Goal: Information Seeking & Learning: Learn about a topic

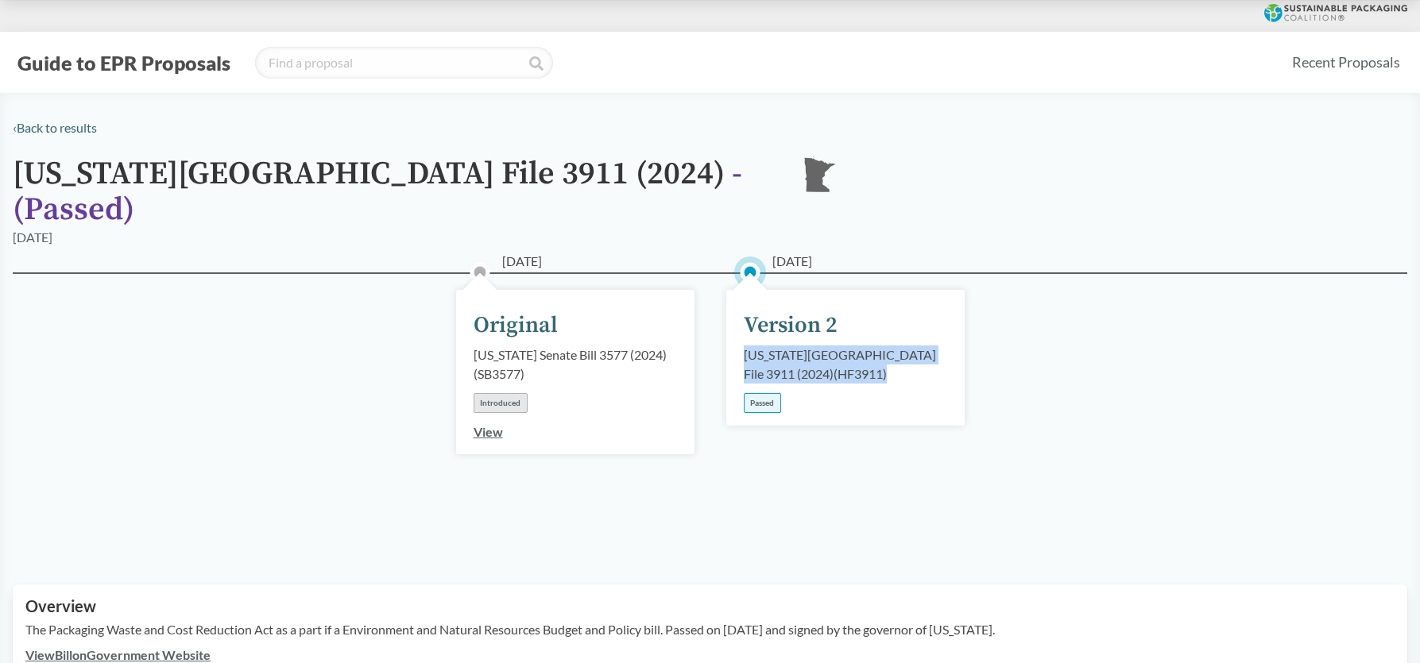
drag, startPoint x: 813, startPoint y: 351, endPoint x: 745, endPoint y: 333, distance: 70.7
click at [745, 346] on div "[US_STATE][GEOGRAPHIC_DATA] File 3911 (2024) ( HF3911 )" at bounding box center [845, 365] width 203 height 38
copy div "[US_STATE][GEOGRAPHIC_DATA] File 3911 (2024) ( HF3911 )"
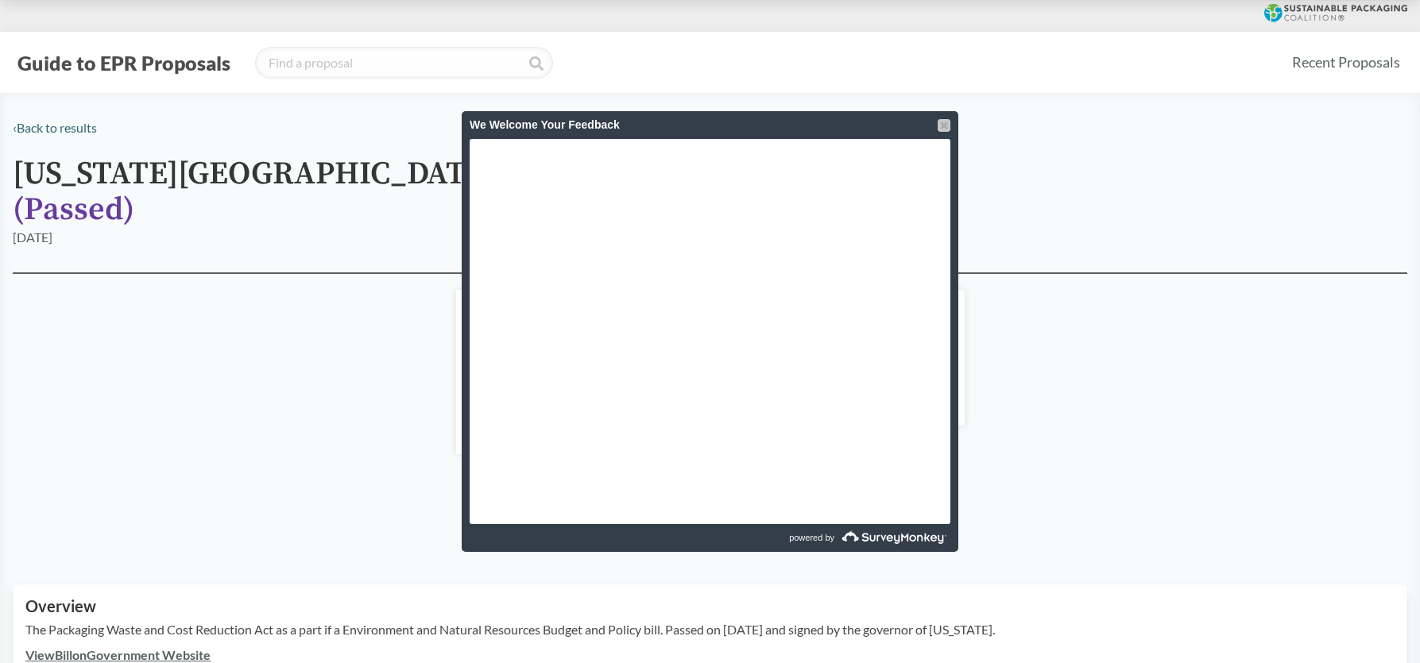
click at [946, 125] on div at bounding box center [943, 125] width 13 height 13
